Goal: Feedback & Contribution: Leave review/rating

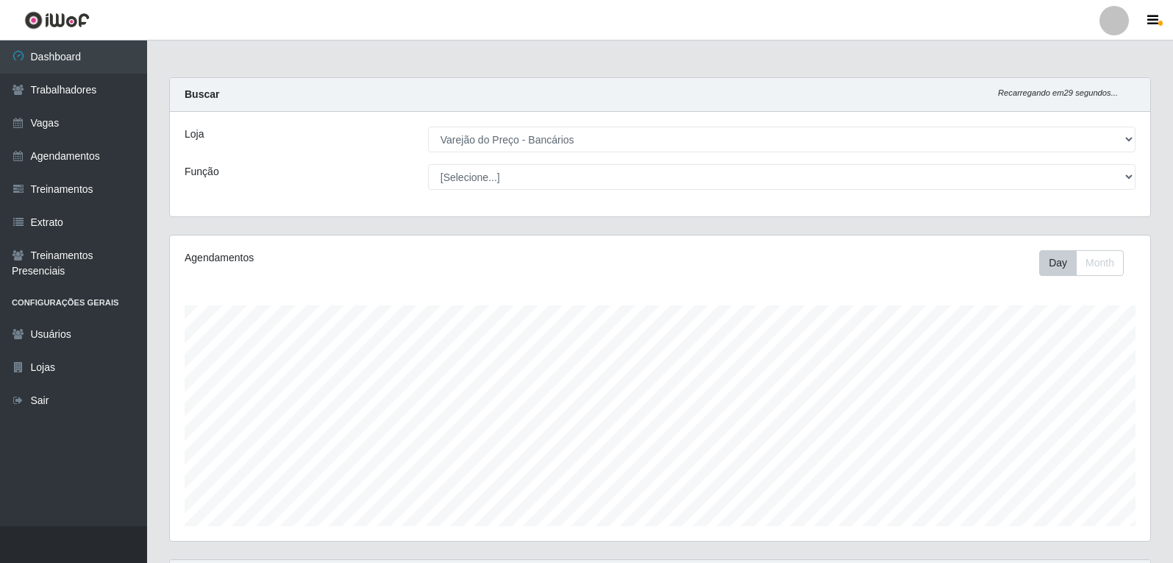
select select "157"
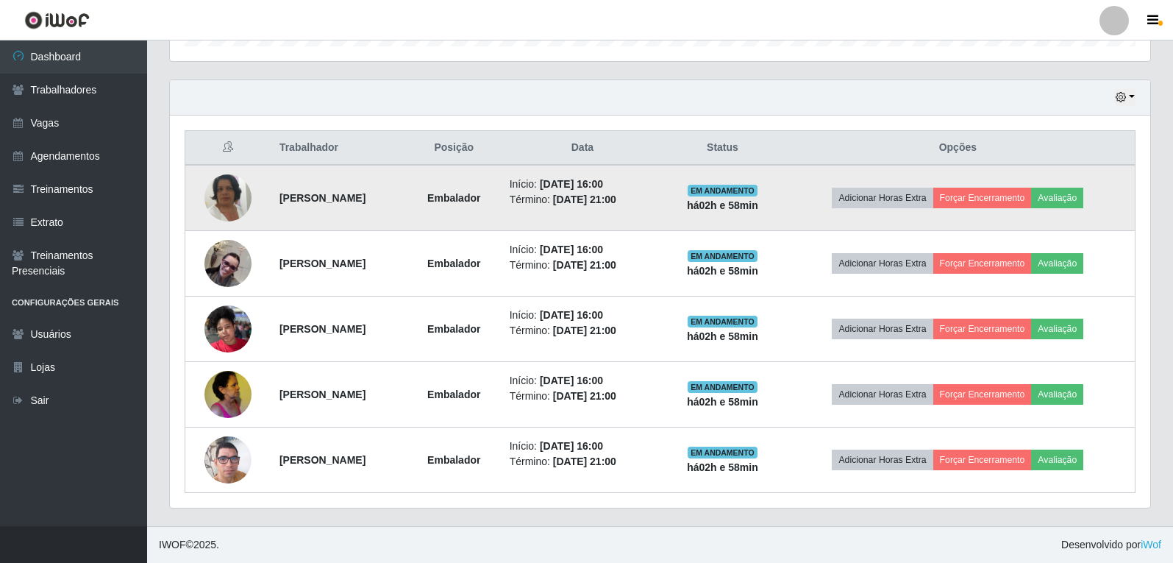
scroll to position [305, 981]
click at [1084, 198] on button "Avaliação" at bounding box center [1057, 198] width 52 height 21
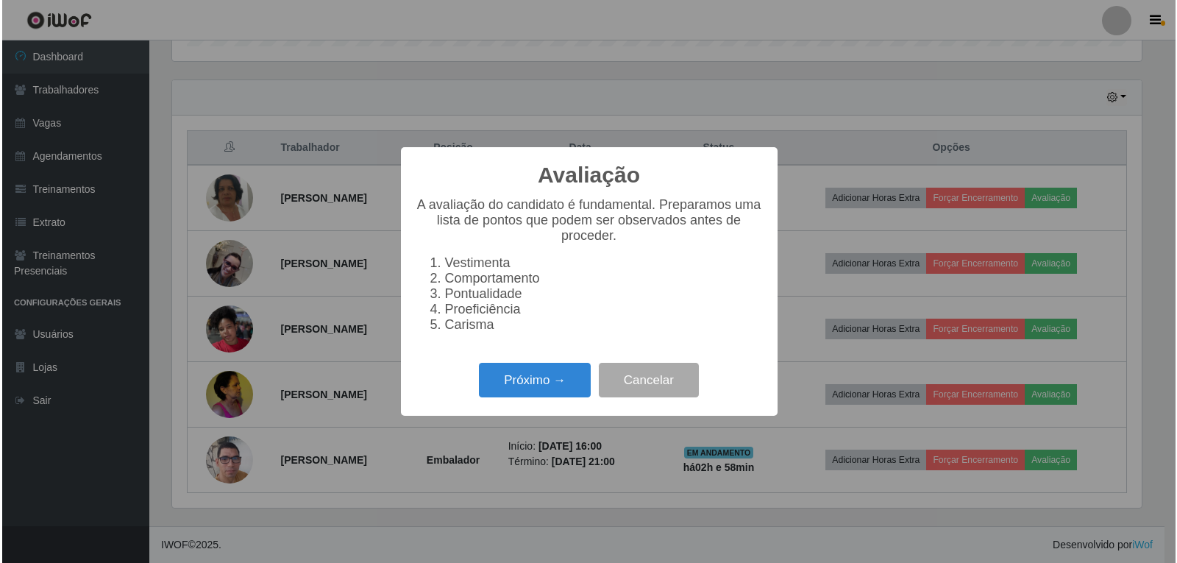
scroll to position [305, 973]
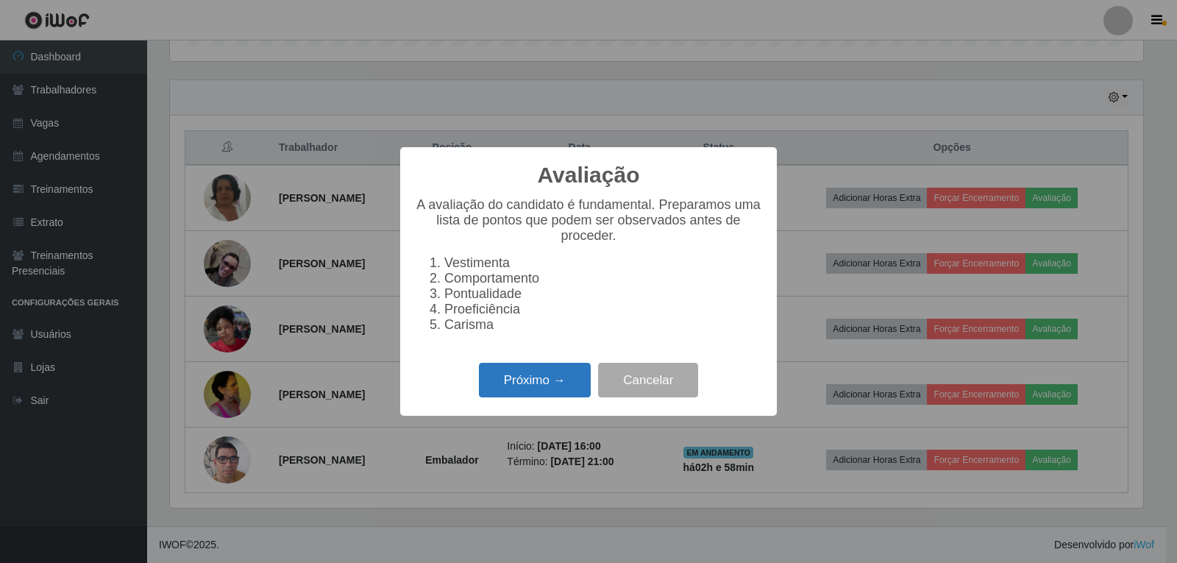
click at [558, 388] on button "Próximo →" at bounding box center [535, 380] width 112 height 35
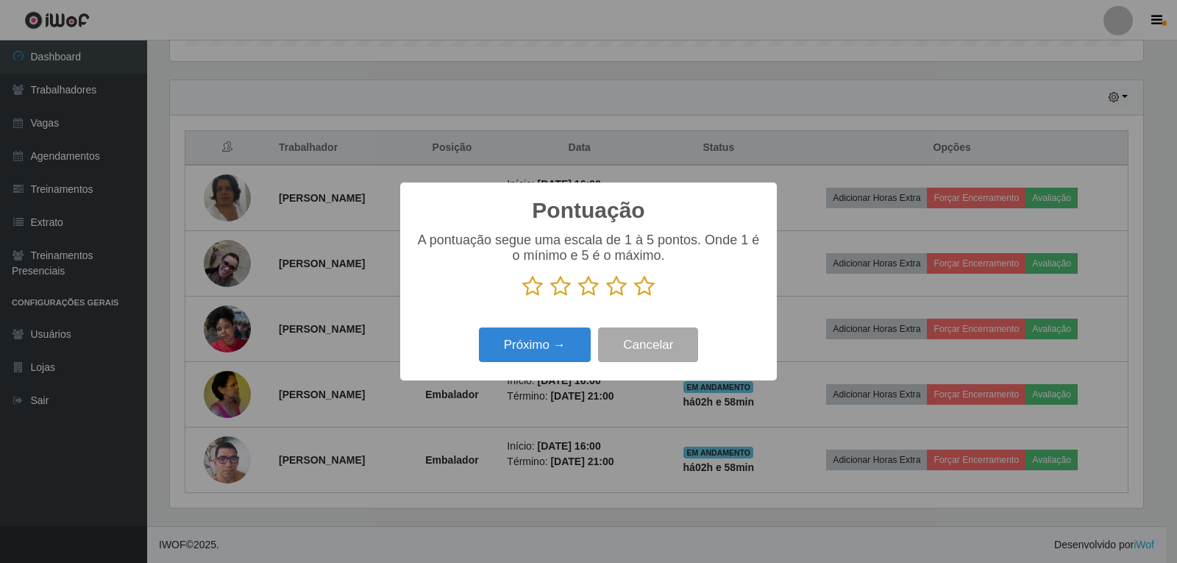
click at [644, 288] on icon at bounding box center [644, 286] width 21 height 22
click at [634, 297] on input "radio" at bounding box center [634, 297] width 0 height 0
click at [566, 346] on button "Próximo →" at bounding box center [535, 344] width 112 height 35
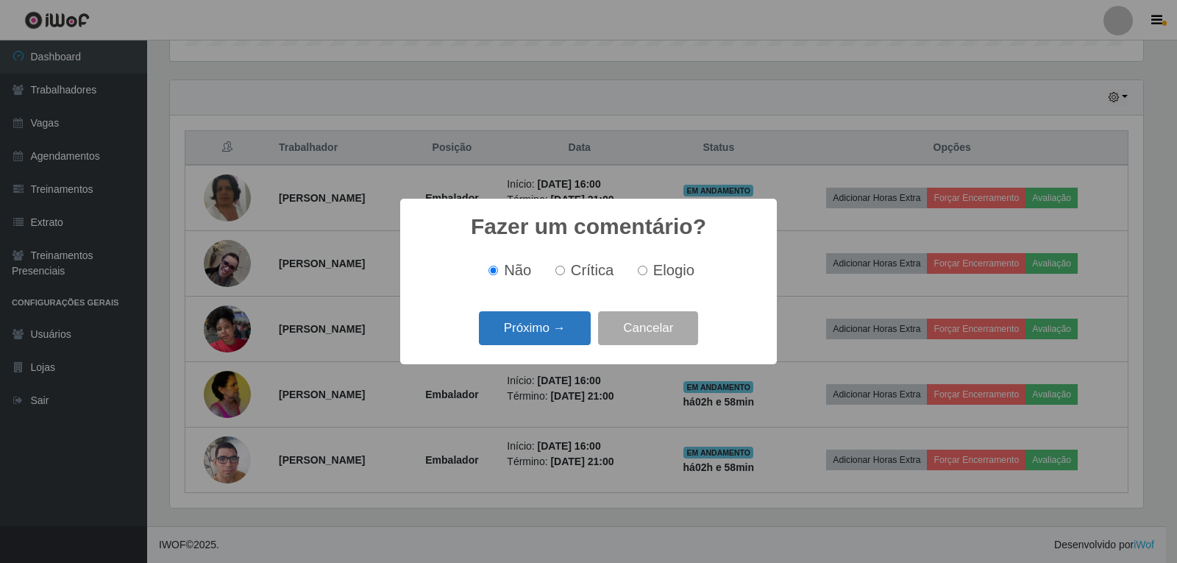
click at [573, 332] on button "Próximo →" at bounding box center [535, 328] width 112 height 35
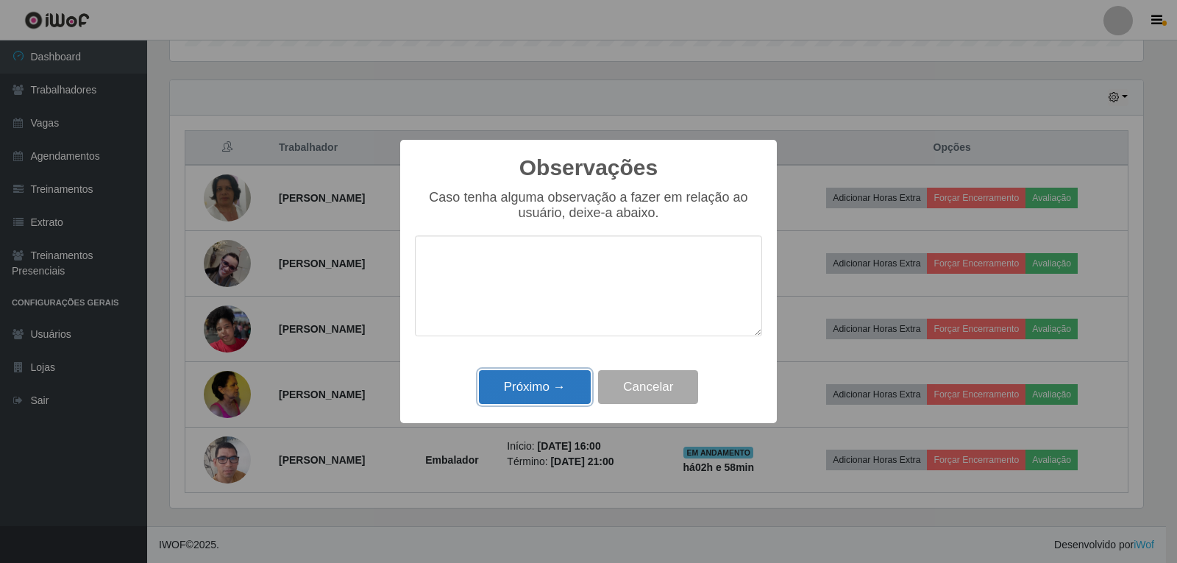
click at [561, 382] on button "Próximo →" at bounding box center [535, 387] width 112 height 35
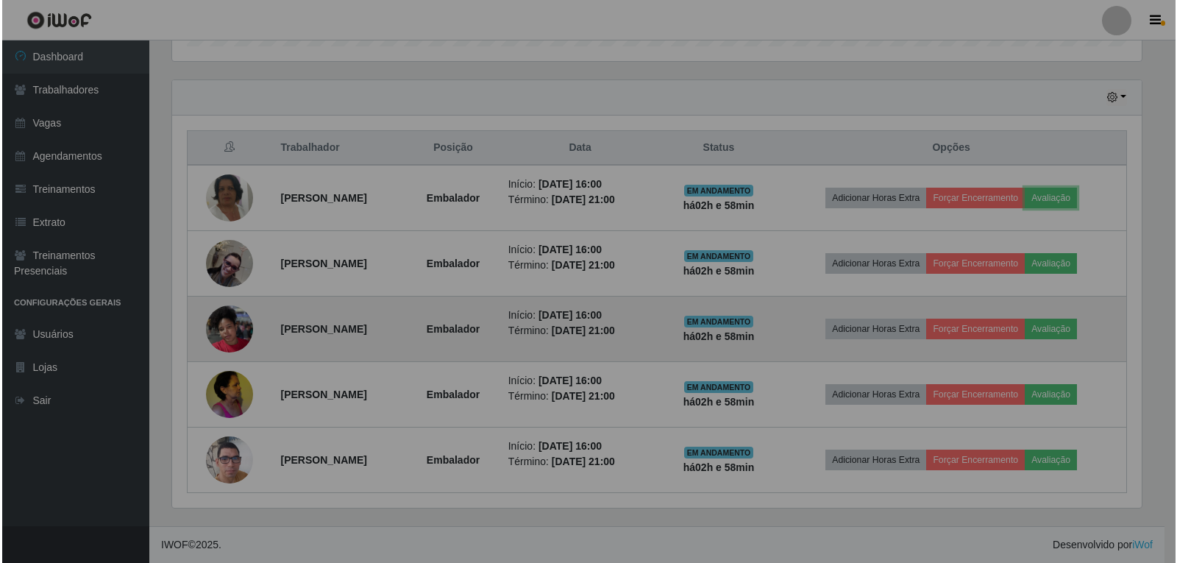
scroll to position [305, 981]
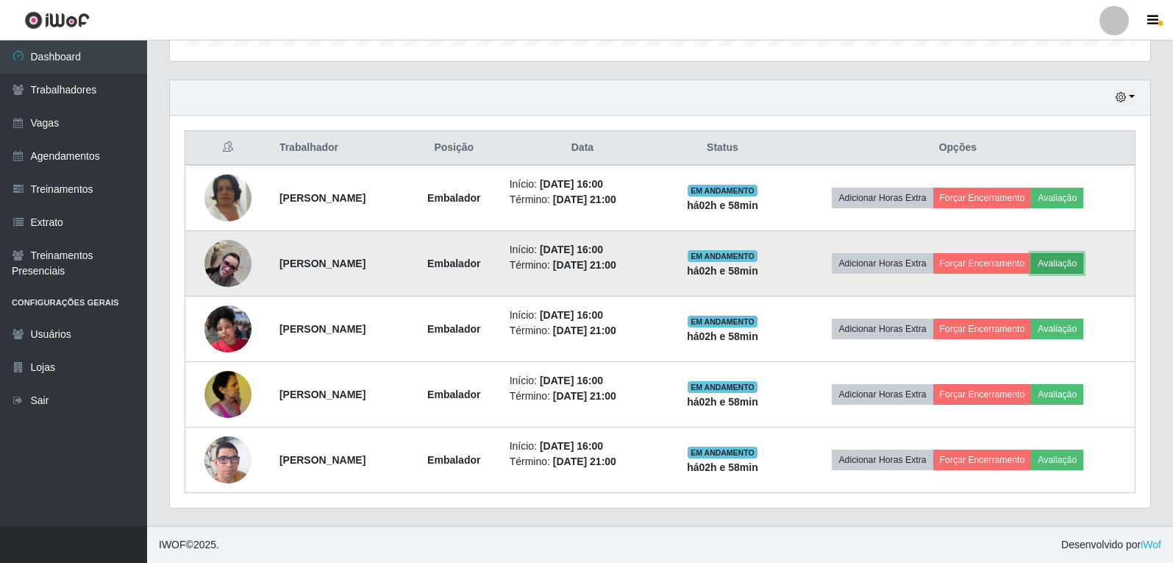
click at [1070, 265] on button "Avaliação" at bounding box center [1057, 263] width 52 height 21
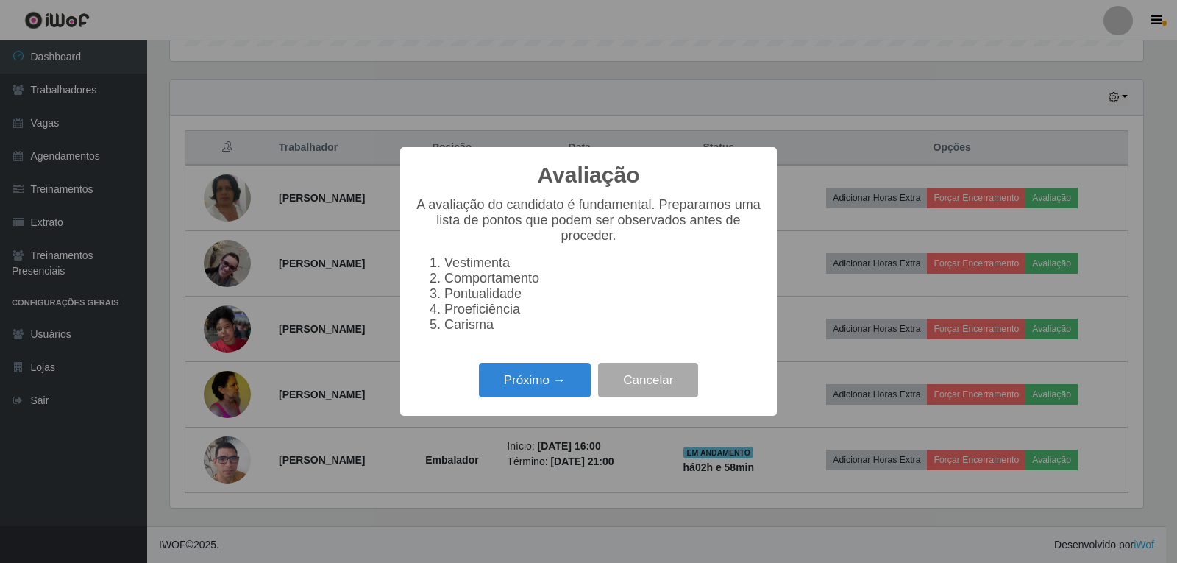
scroll to position [305, 973]
click at [522, 374] on button "Próximo →" at bounding box center [535, 380] width 112 height 35
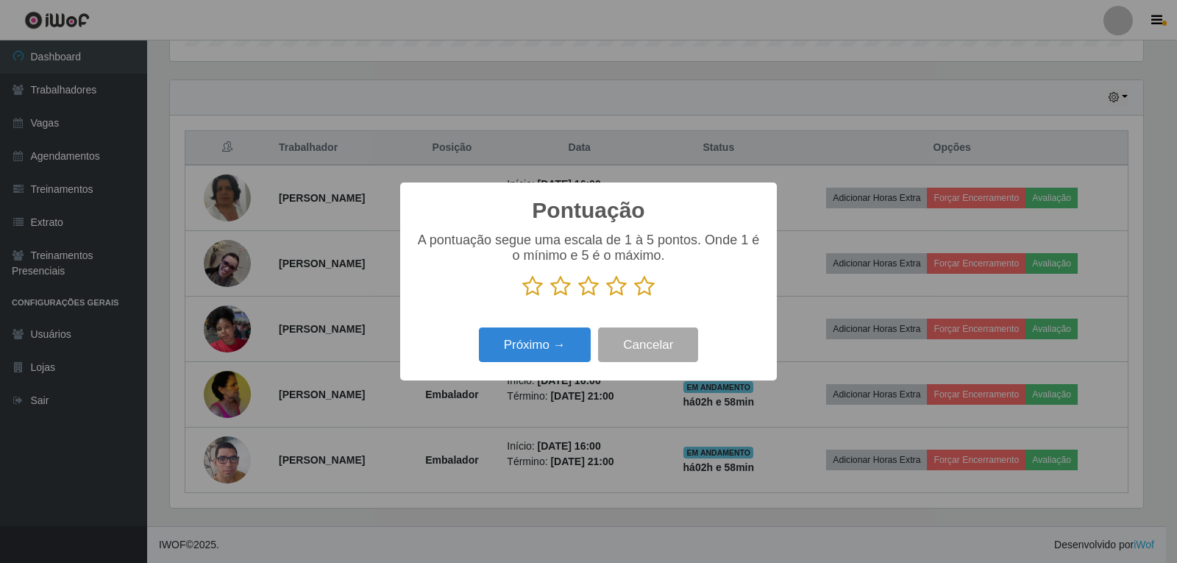
scroll to position [735326, 734658]
click at [645, 291] on icon at bounding box center [644, 286] width 21 height 22
click at [634, 297] on input "radio" at bounding box center [634, 297] width 0 height 0
click at [531, 346] on button "Próximo →" at bounding box center [535, 344] width 112 height 35
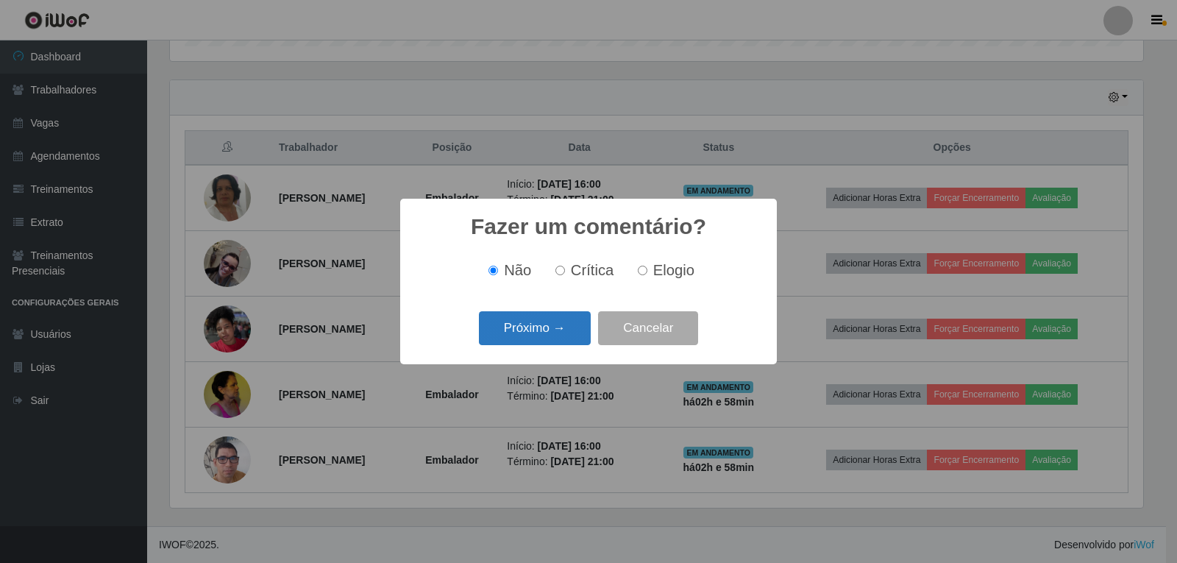
click at [549, 328] on button "Próximo →" at bounding box center [535, 328] width 112 height 35
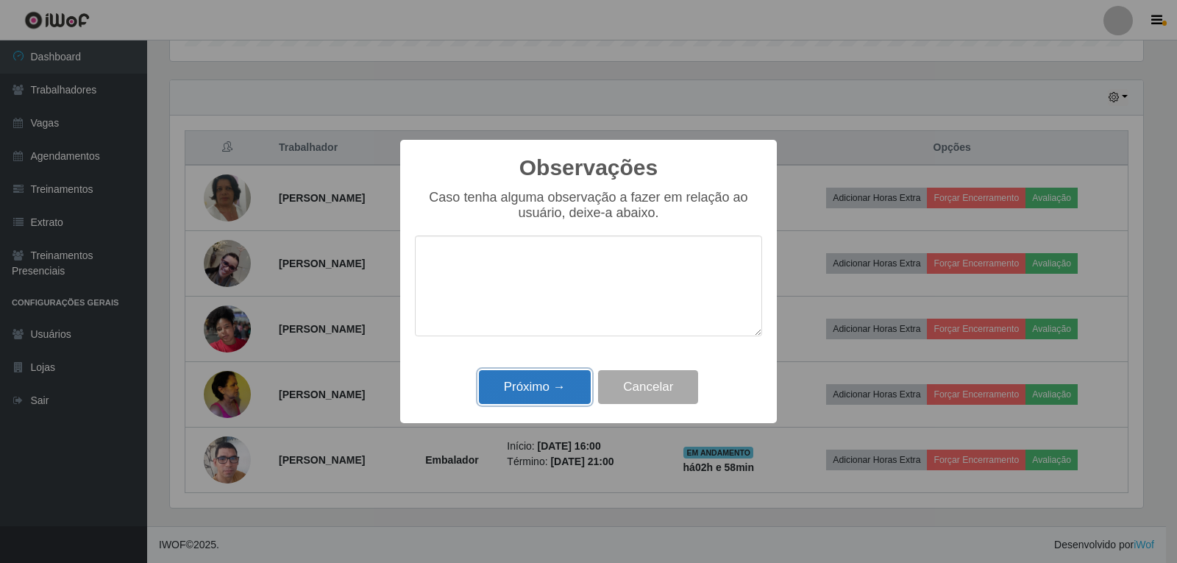
click at [535, 388] on button "Próximo →" at bounding box center [535, 387] width 112 height 35
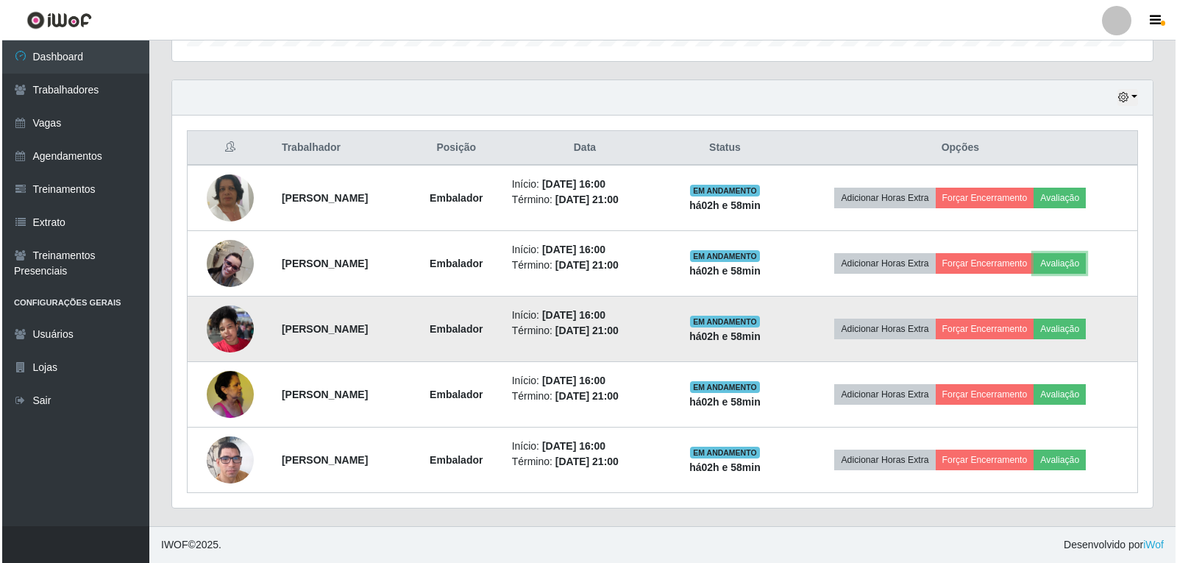
scroll to position [305, 981]
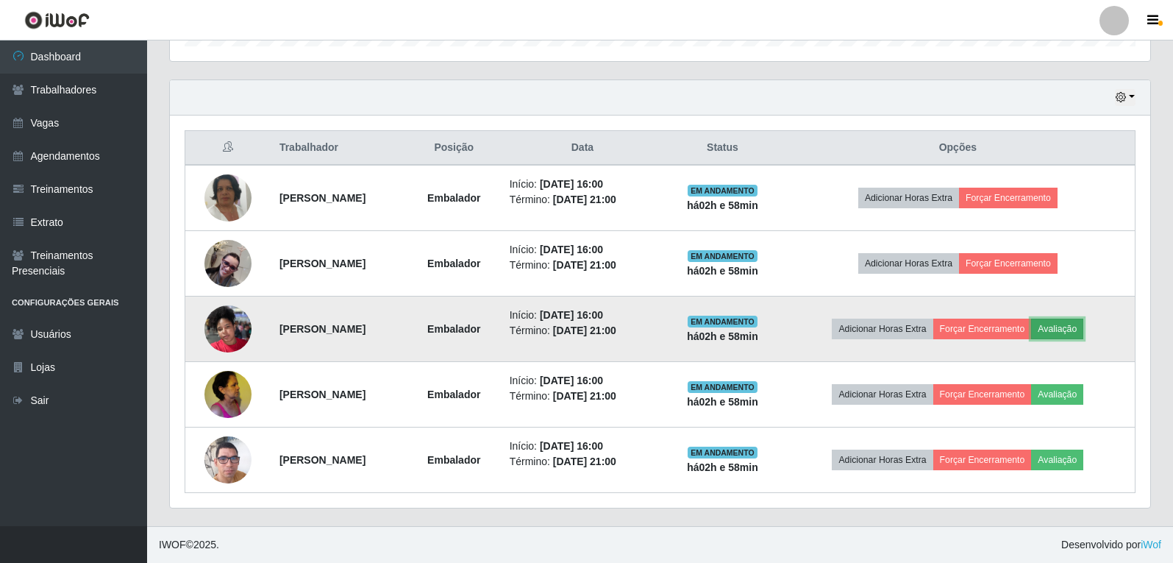
click at [1063, 336] on button "Avaliação" at bounding box center [1057, 329] width 52 height 21
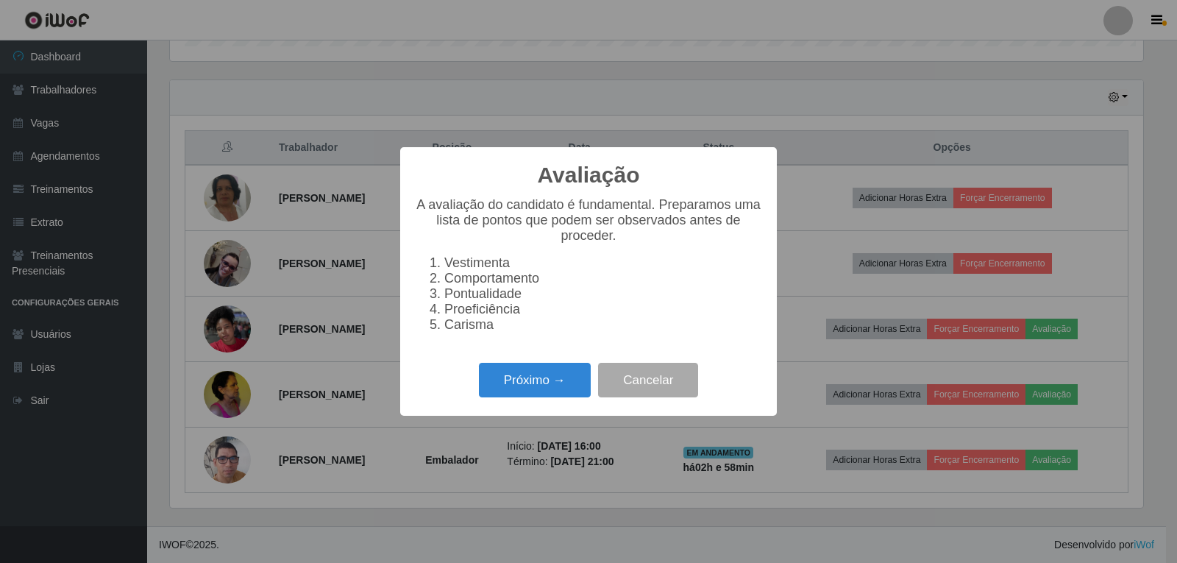
scroll to position [305, 973]
click at [545, 394] on button "Próximo →" at bounding box center [535, 380] width 112 height 35
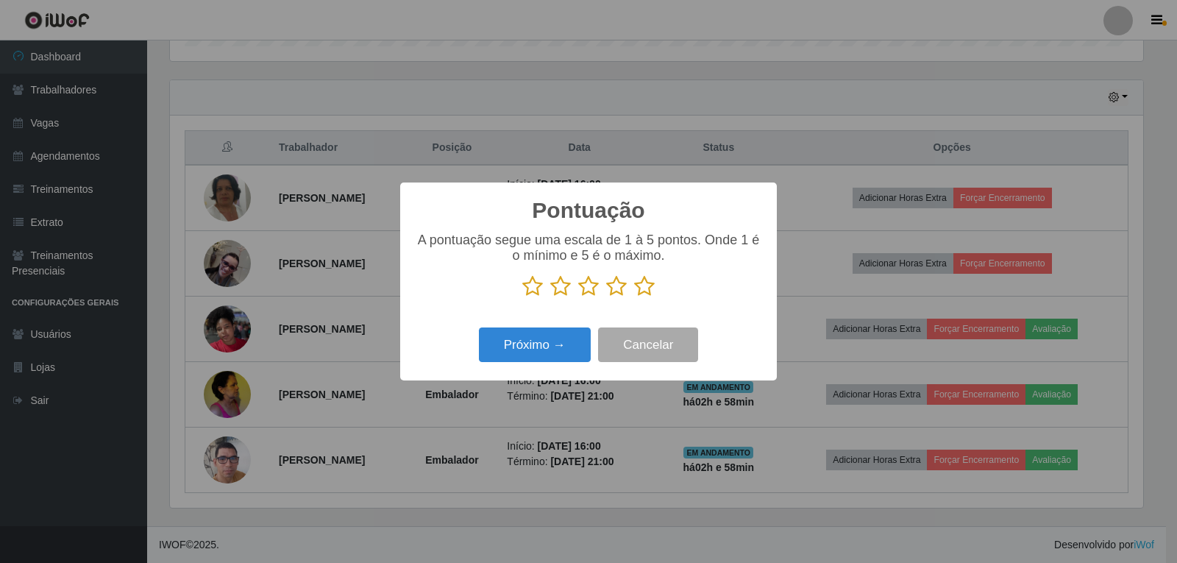
click at [640, 292] on icon at bounding box center [644, 286] width 21 height 22
click at [634, 297] on input "radio" at bounding box center [634, 297] width 0 height 0
click at [524, 351] on button "Próximo →" at bounding box center [535, 344] width 112 height 35
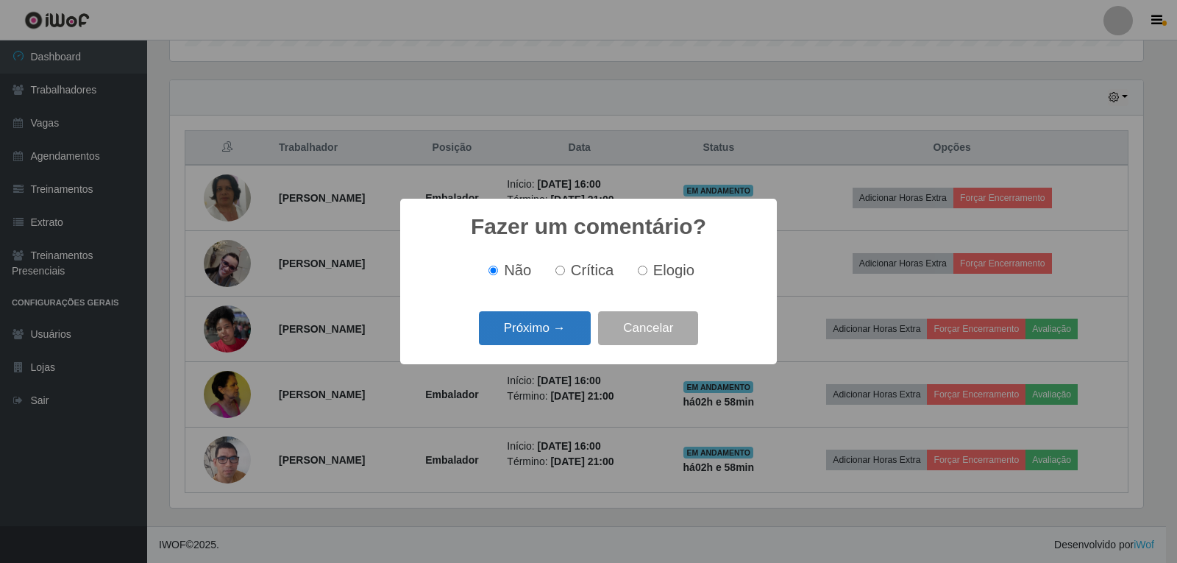
click at [536, 341] on button "Próximo →" at bounding box center [535, 328] width 112 height 35
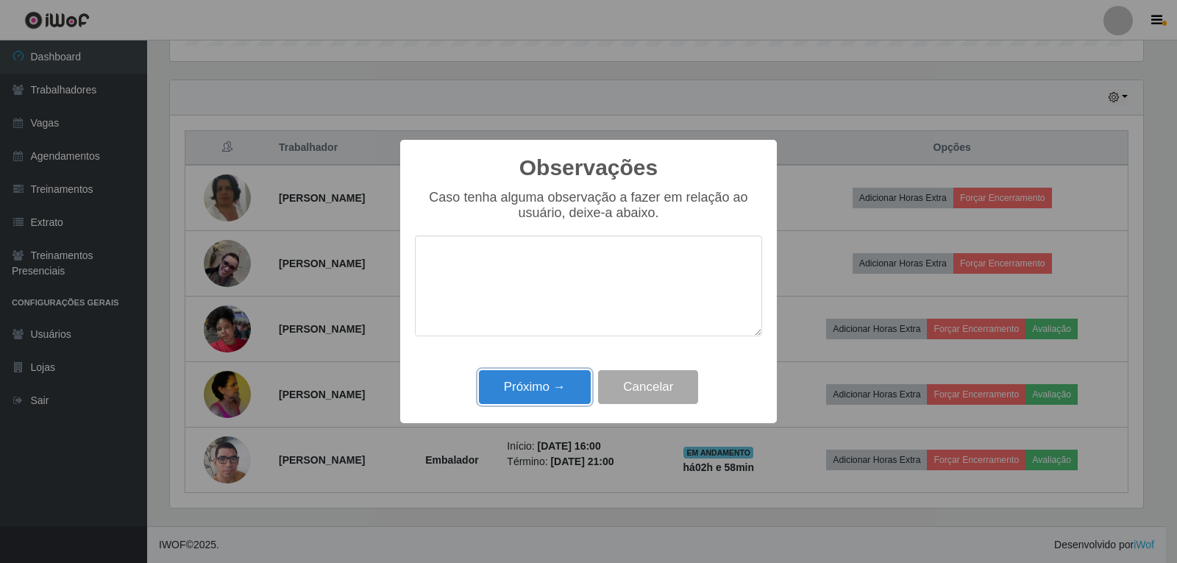
drag, startPoint x: 544, startPoint y: 382, endPoint x: 575, endPoint y: 381, distance: 31.6
click at [544, 382] on button "Próximo →" at bounding box center [535, 387] width 112 height 35
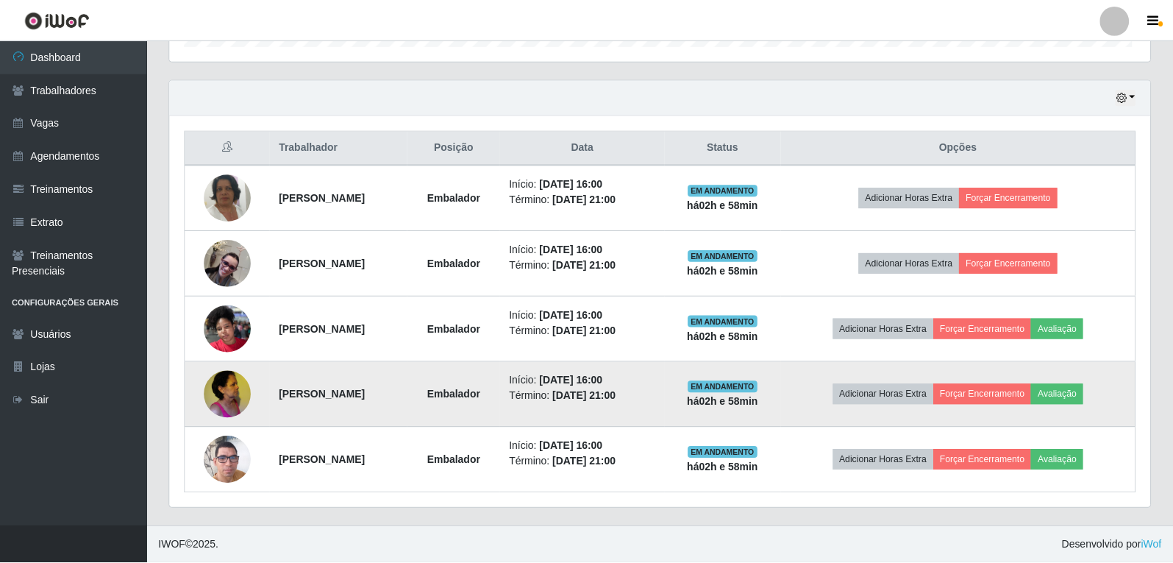
scroll to position [305, 981]
click at [1084, 398] on button "Avaliação" at bounding box center [1057, 394] width 52 height 21
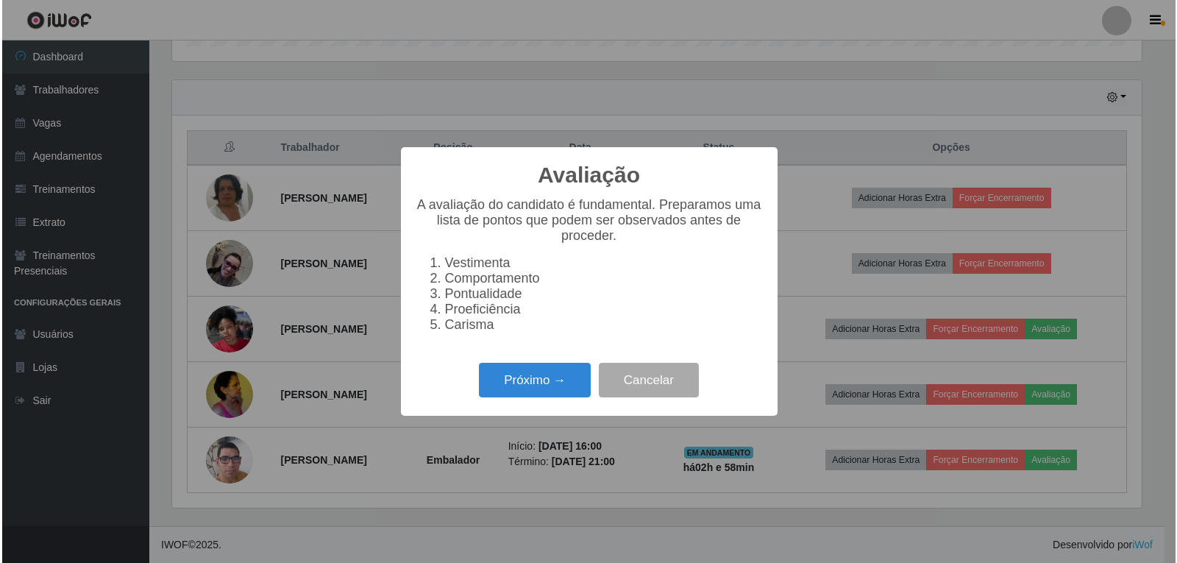
scroll to position [305, 973]
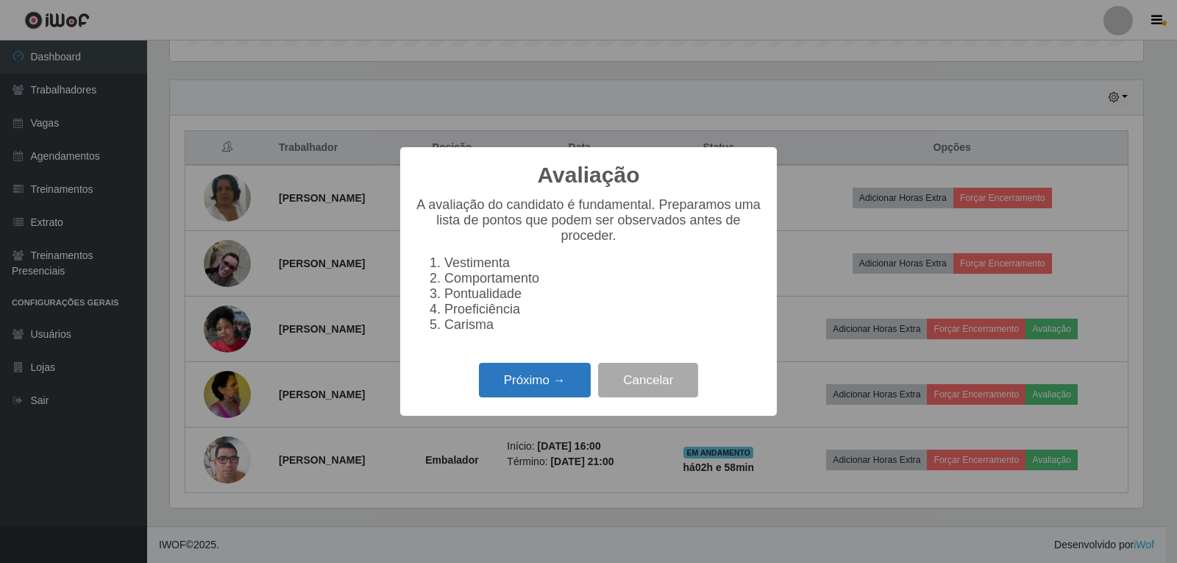
click at [570, 388] on button "Próximo →" at bounding box center [535, 380] width 112 height 35
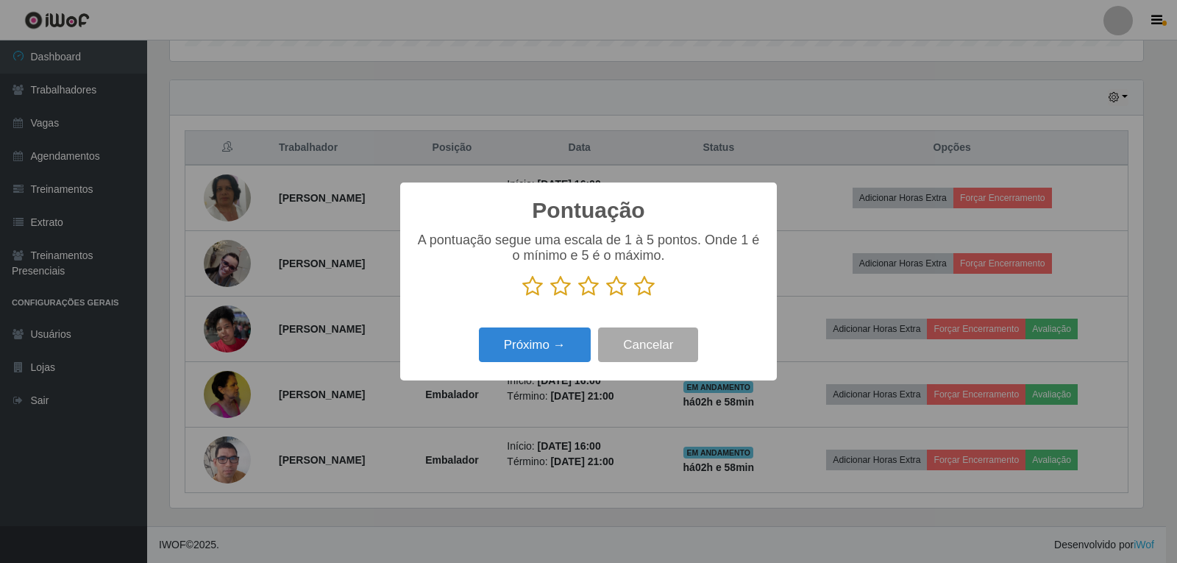
click at [644, 283] on icon at bounding box center [644, 286] width 21 height 22
click at [634, 297] on input "radio" at bounding box center [634, 297] width 0 height 0
click at [569, 335] on button "Próximo →" at bounding box center [535, 344] width 112 height 35
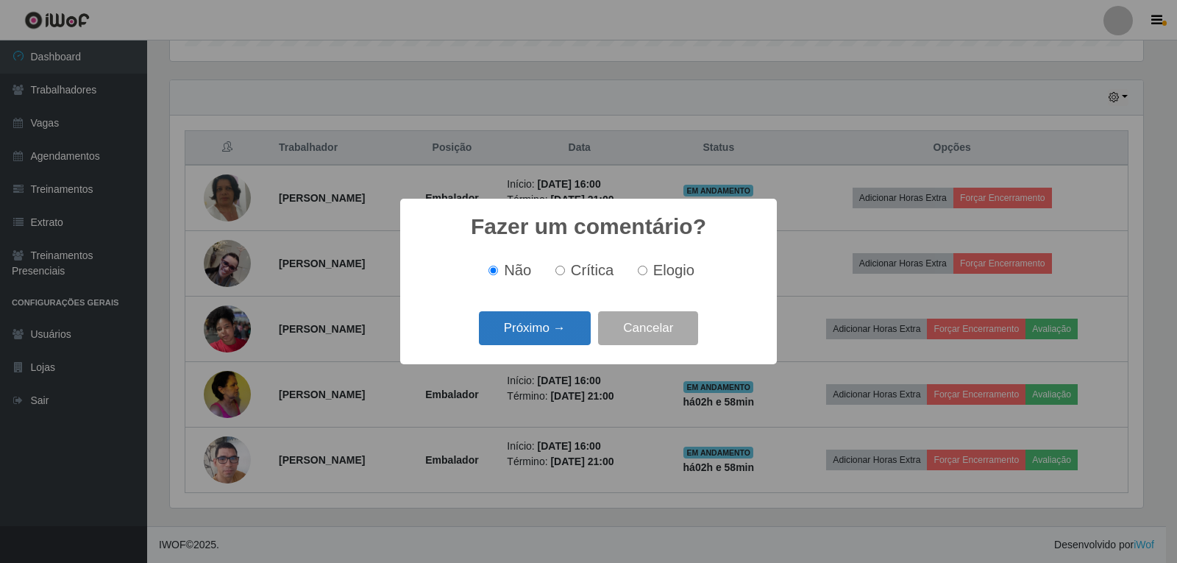
click at [569, 335] on button "Próximo →" at bounding box center [535, 328] width 112 height 35
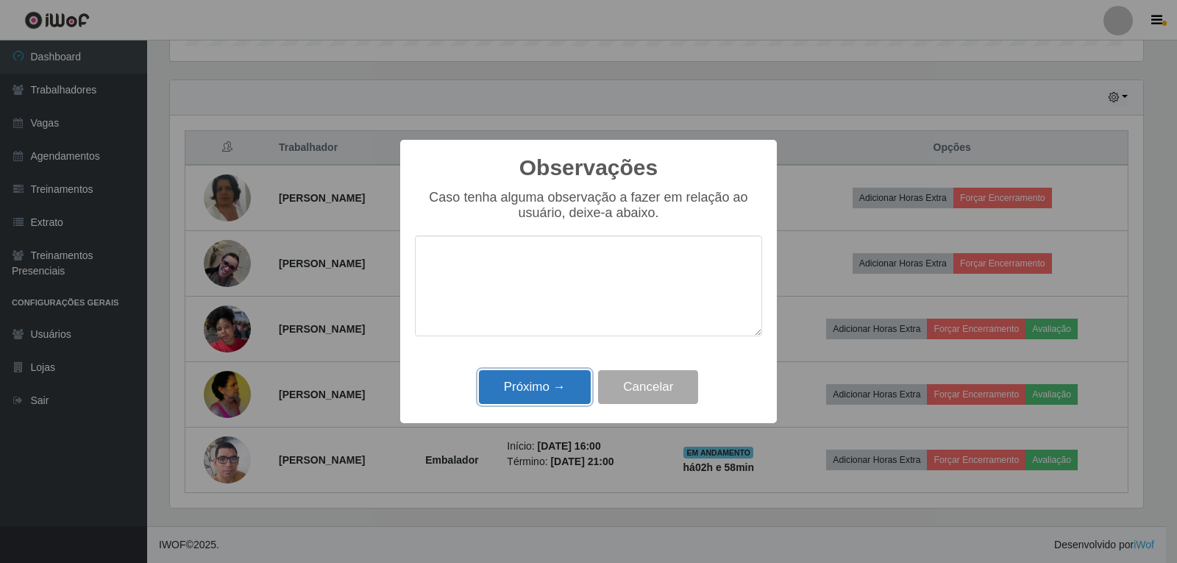
click at [559, 384] on button "Próximo →" at bounding box center [535, 387] width 112 height 35
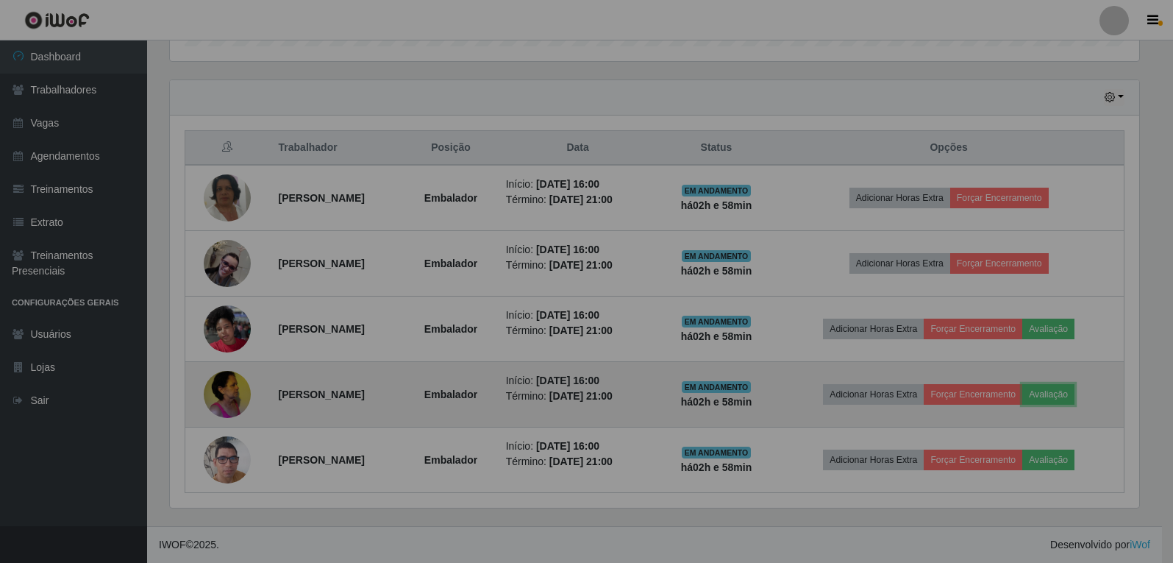
scroll to position [305, 981]
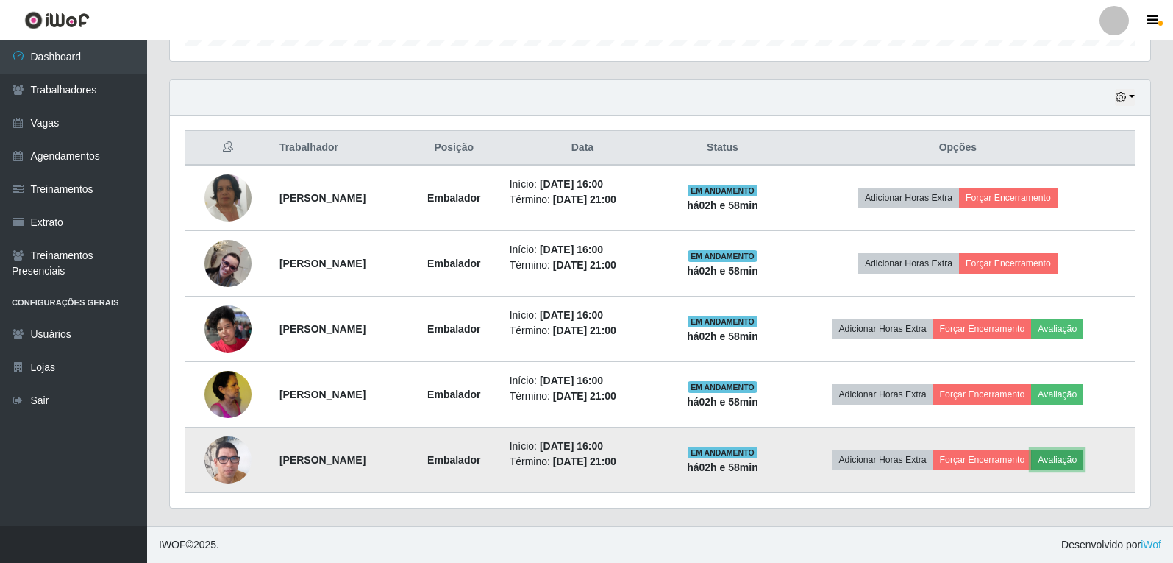
click at [1084, 458] on button "Avaliação" at bounding box center [1057, 459] width 52 height 21
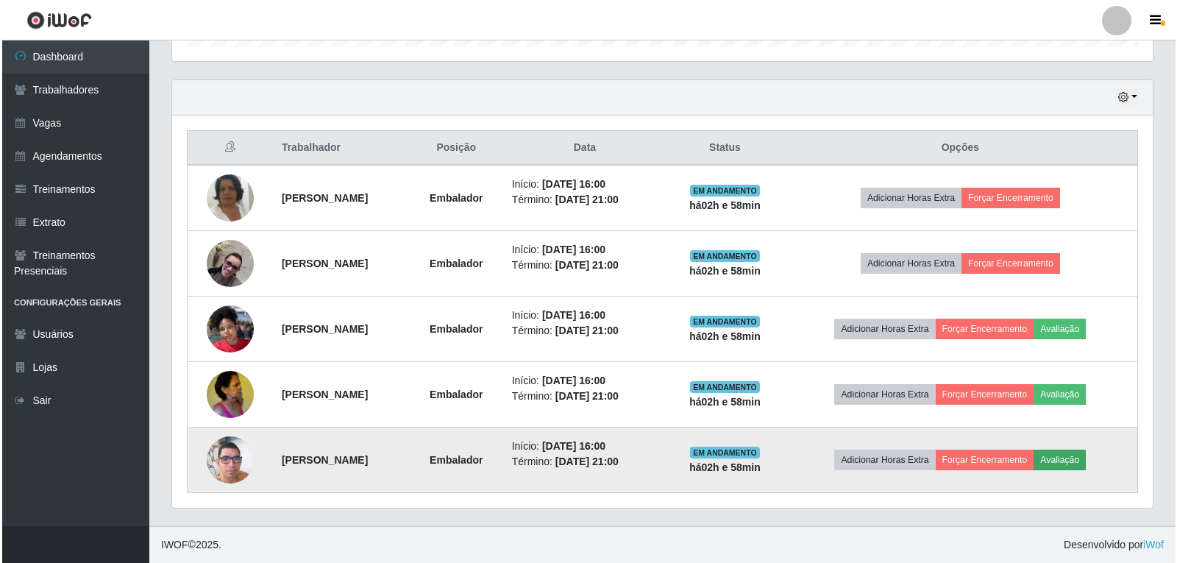
scroll to position [305, 973]
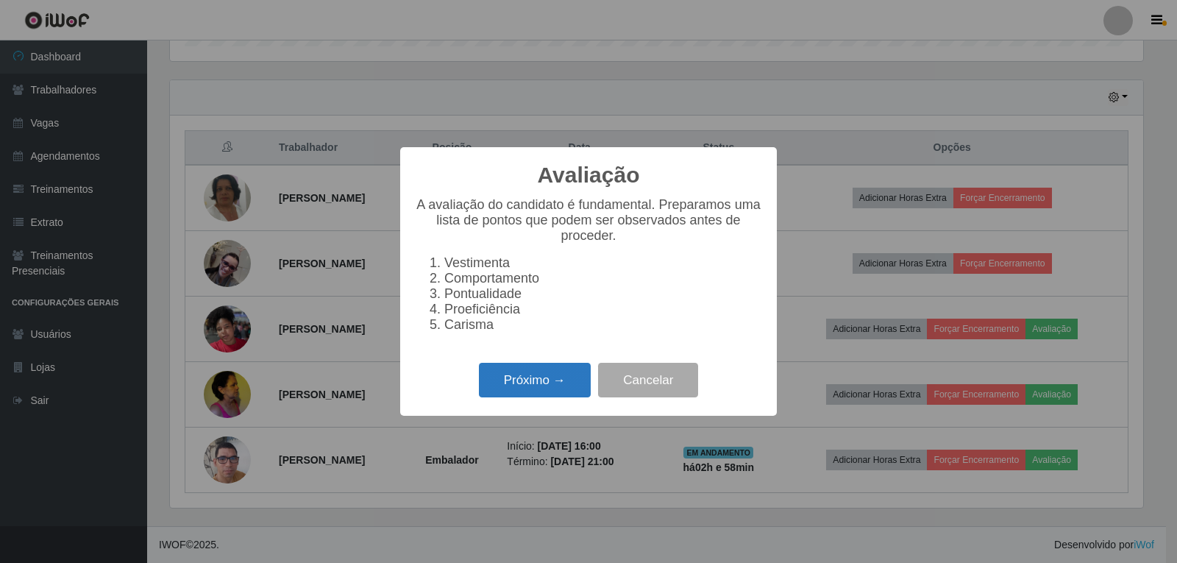
click at [536, 393] on button "Próximo →" at bounding box center [535, 380] width 112 height 35
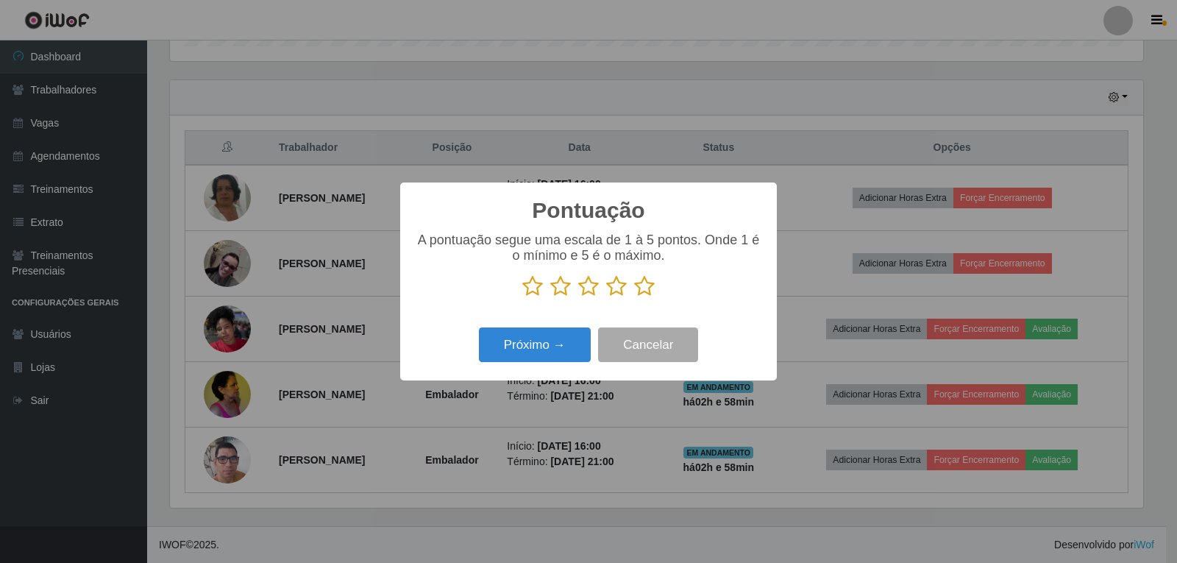
click at [653, 290] on icon at bounding box center [644, 286] width 21 height 22
click at [634, 297] on input "radio" at bounding box center [634, 297] width 0 height 0
click at [539, 345] on button "Próximo →" at bounding box center [535, 344] width 112 height 35
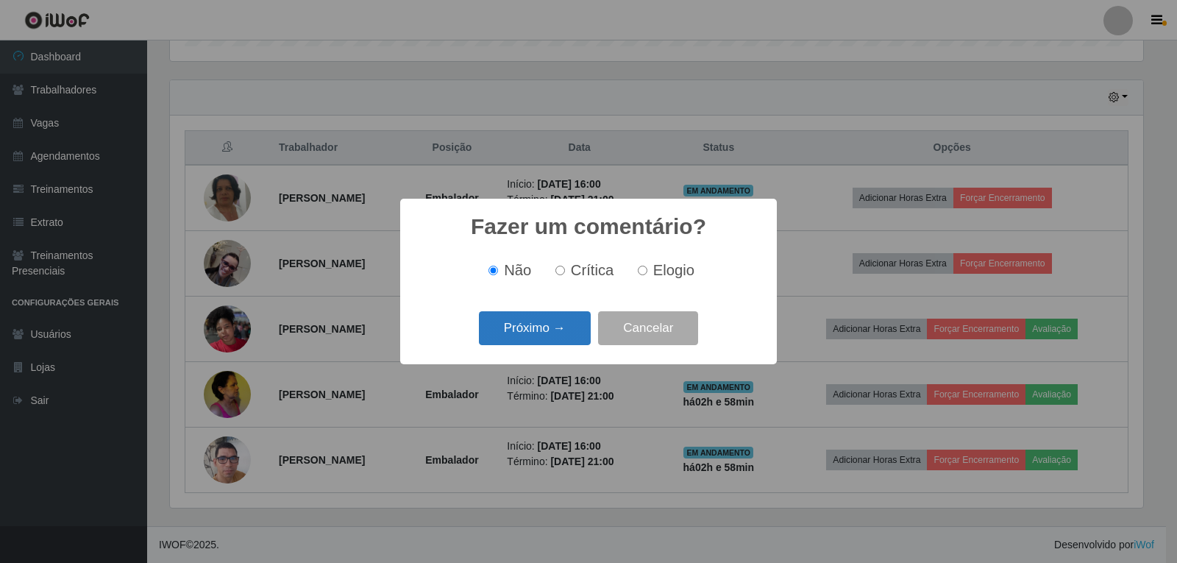
click at [537, 345] on button "Próximo →" at bounding box center [535, 328] width 112 height 35
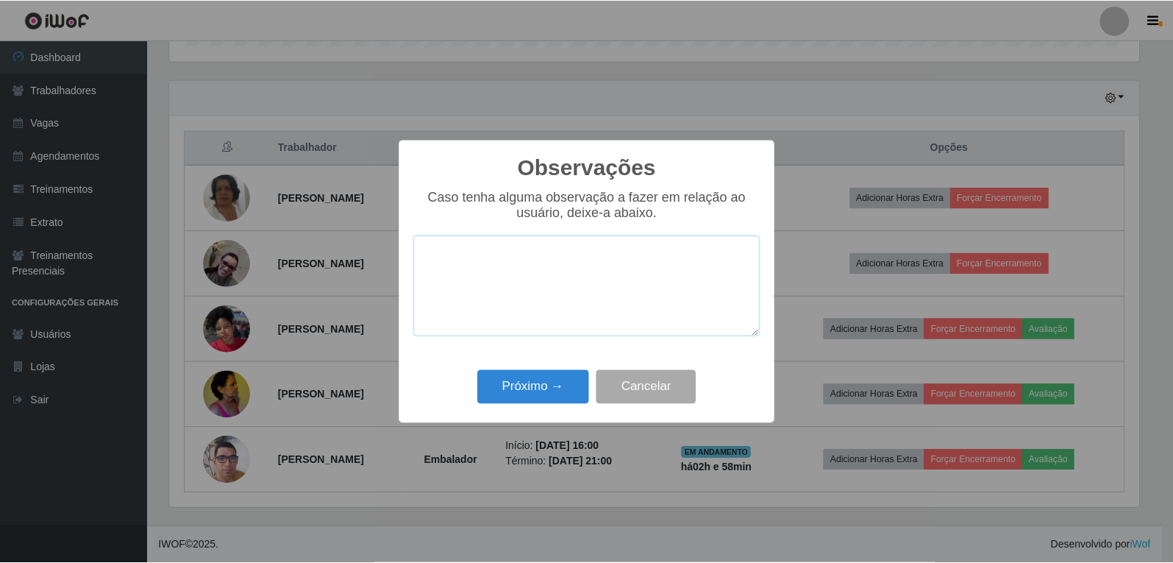
scroll to position [0, 0]
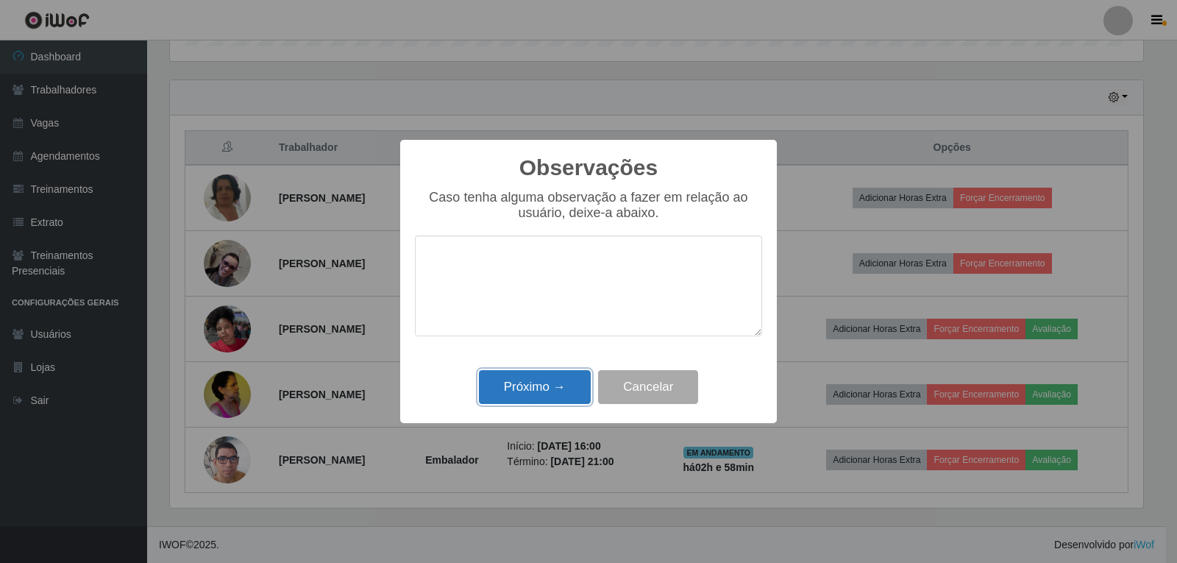
click at [533, 387] on button "Próximo →" at bounding box center [535, 387] width 112 height 35
